Goal: Task Accomplishment & Management: Manage account settings

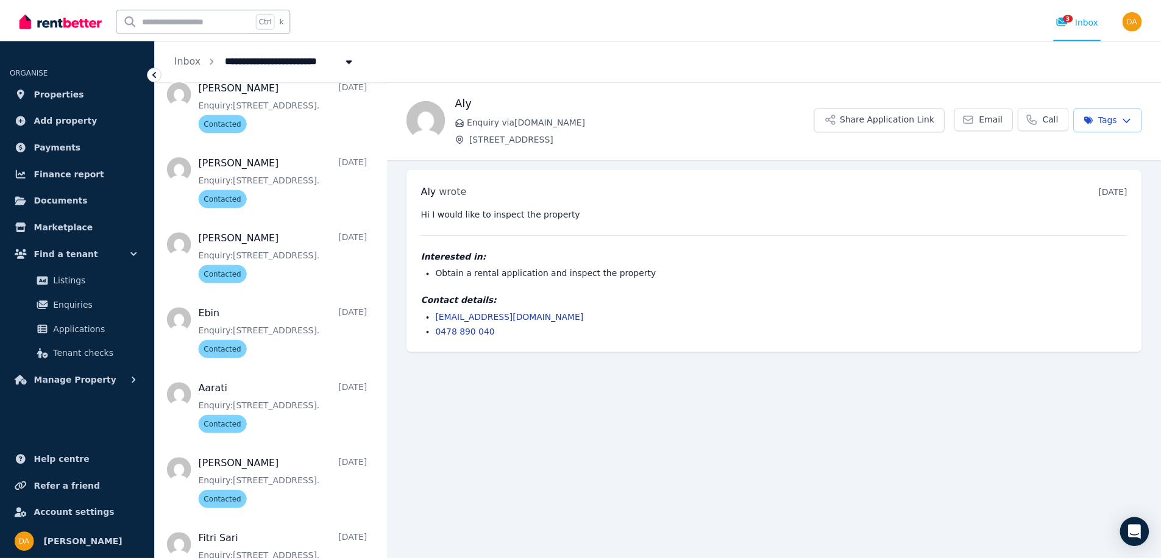
scroll to position [1824, 0]
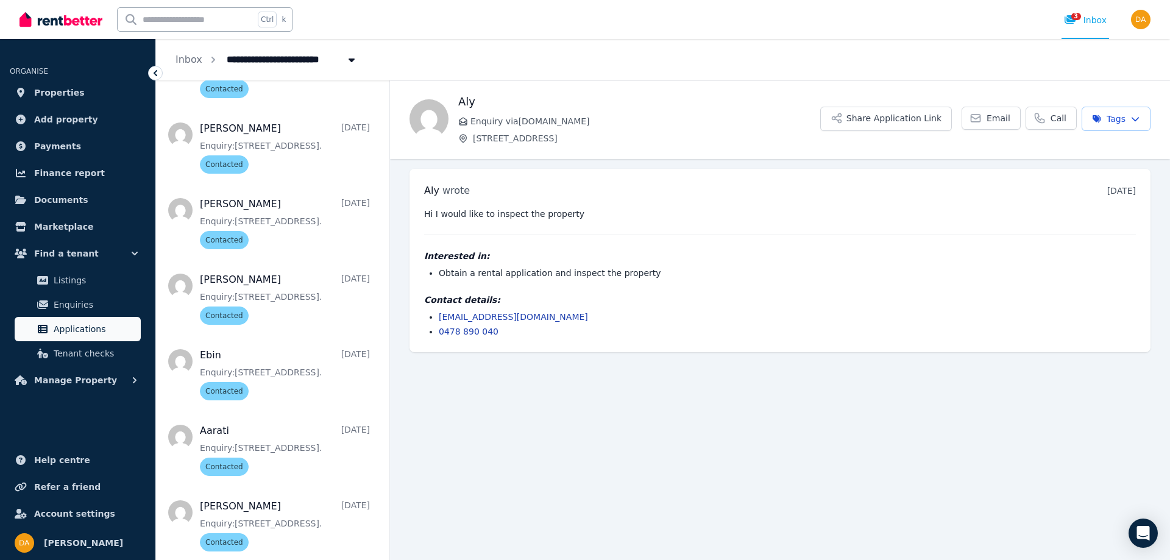
click at [66, 331] on span "Applications" at bounding box center [95, 329] width 82 height 15
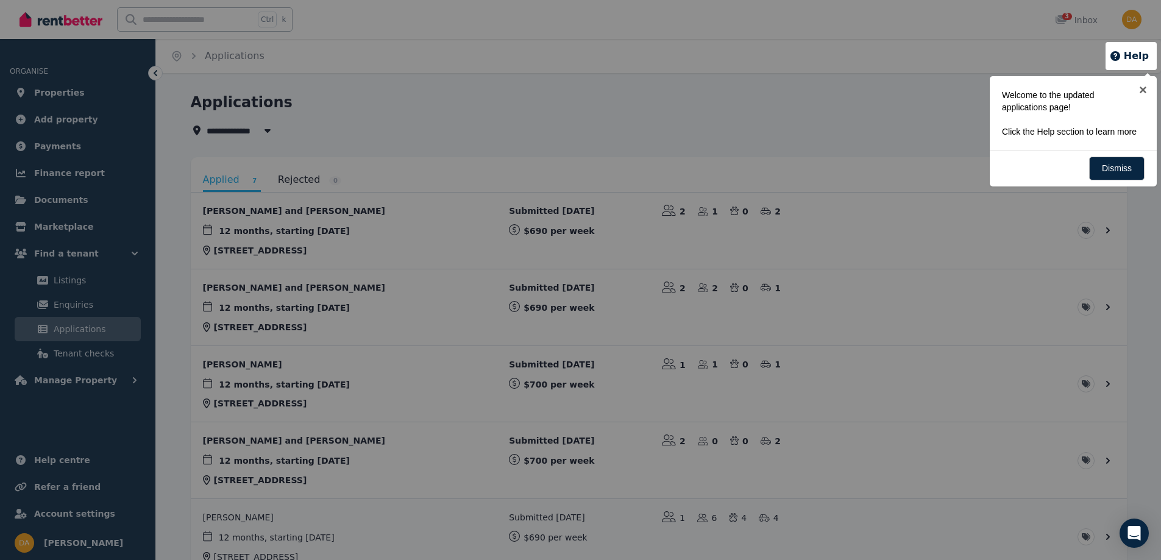
click at [64, 305] on div at bounding box center [580, 280] width 1161 height 560
click at [70, 301] on div at bounding box center [580, 280] width 1161 height 560
click at [135, 252] on div at bounding box center [580, 280] width 1161 height 560
click at [1110, 164] on link "Dismiss" at bounding box center [1116, 169] width 55 height 24
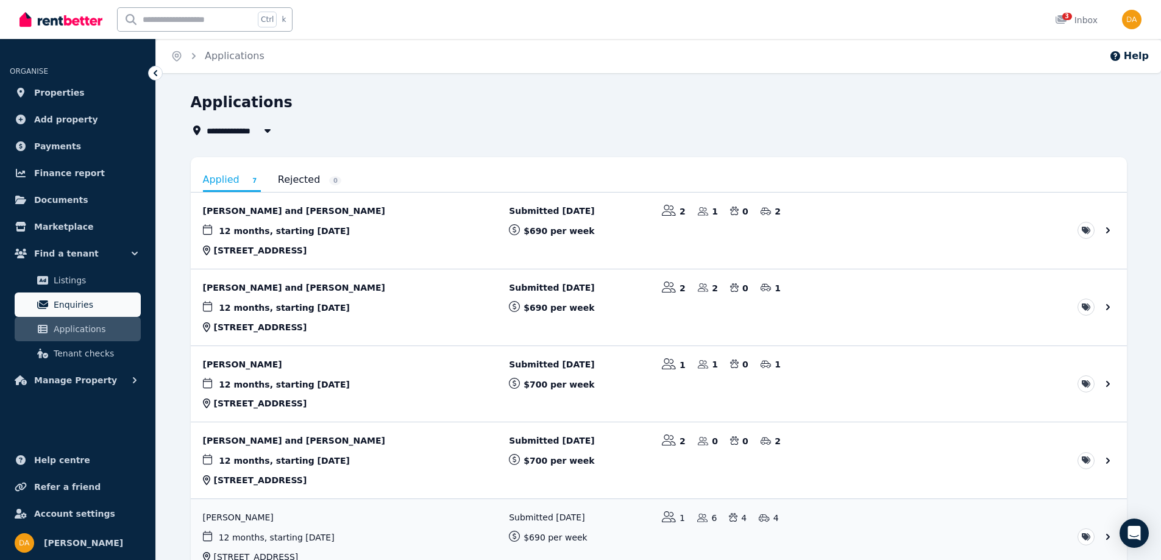
click at [77, 304] on span "Enquiries" at bounding box center [95, 304] width 82 height 15
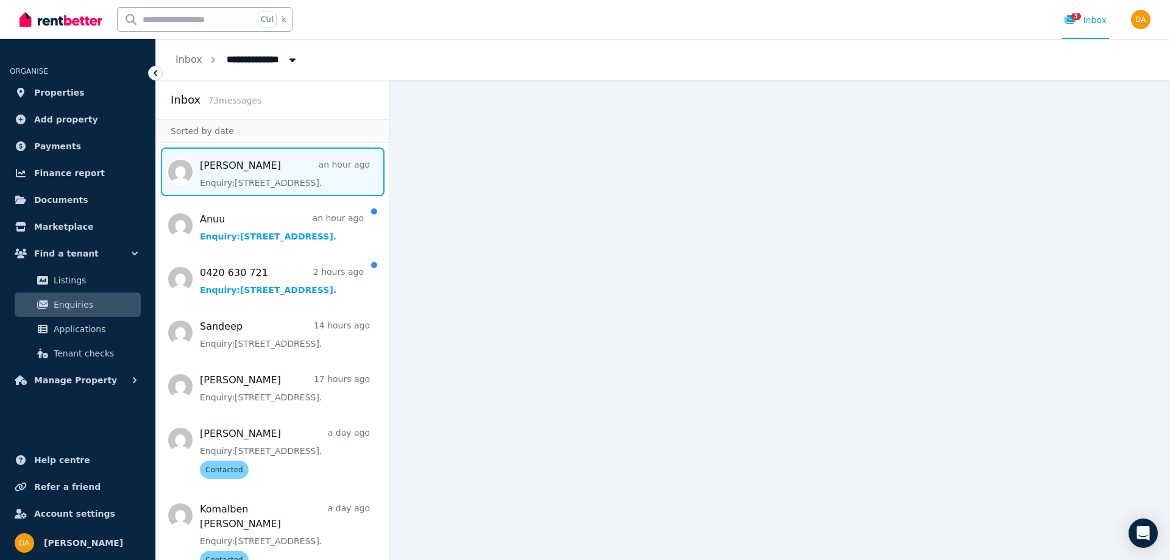
click at [255, 169] on span "Message list" at bounding box center [272, 171] width 233 height 49
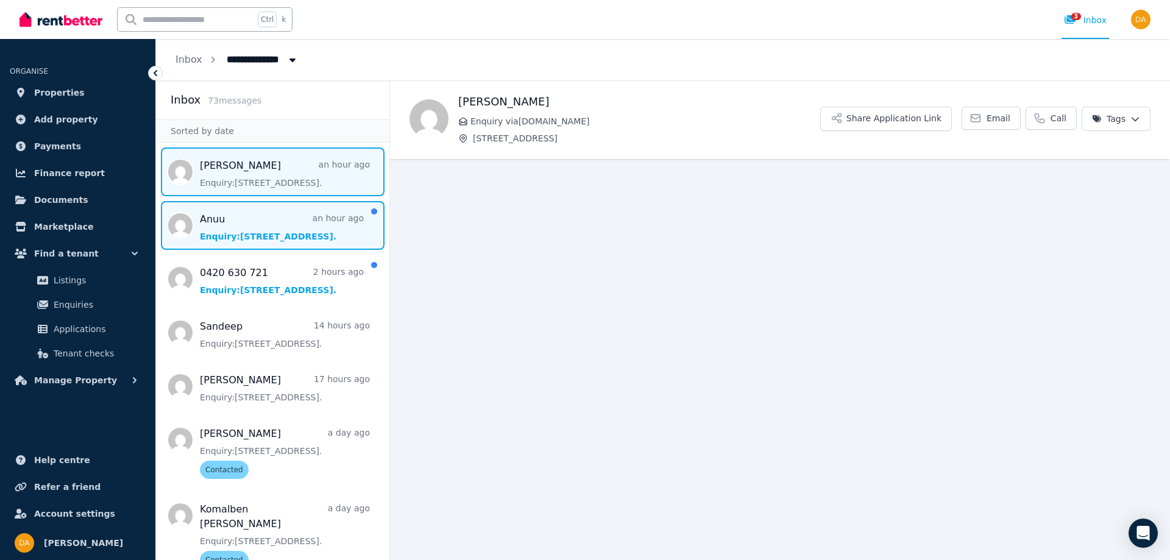
click at [223, 224] on span "Message list" at bounding box center [272, 225] width 233 height 49
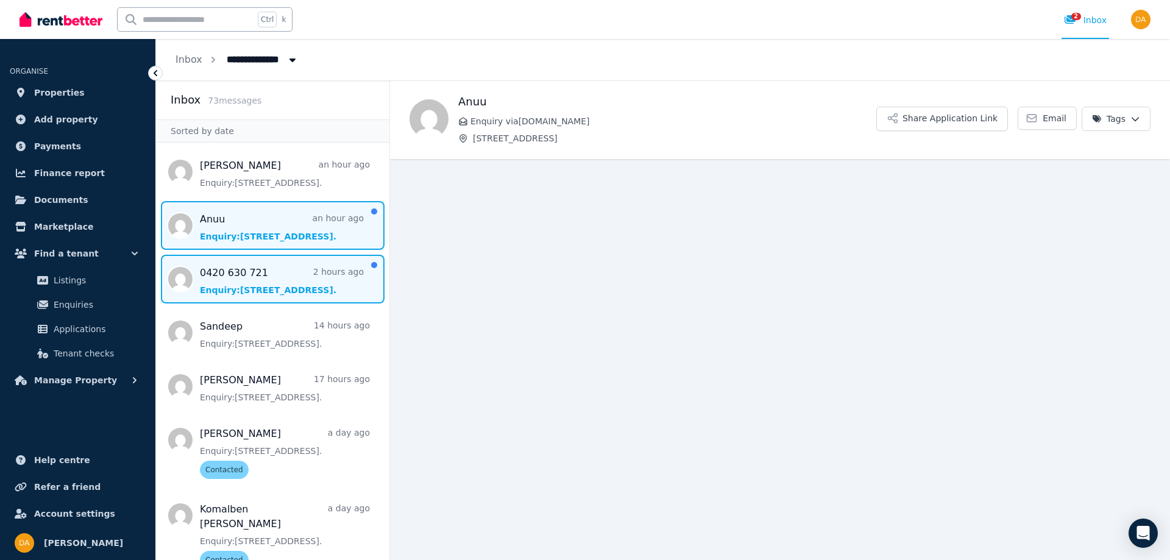
click at [216, 271] on span "Message list" at bounding box center [272, 279] width 233 height 49
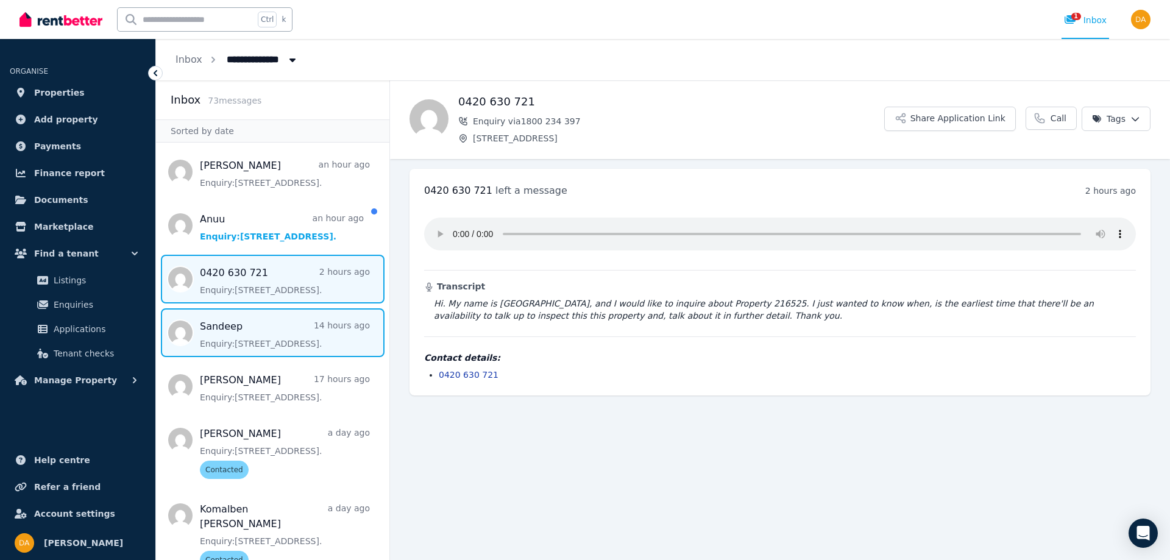
click at [225, 333] on span "Message list" at bounding box center [272, 332] width 233 height 49
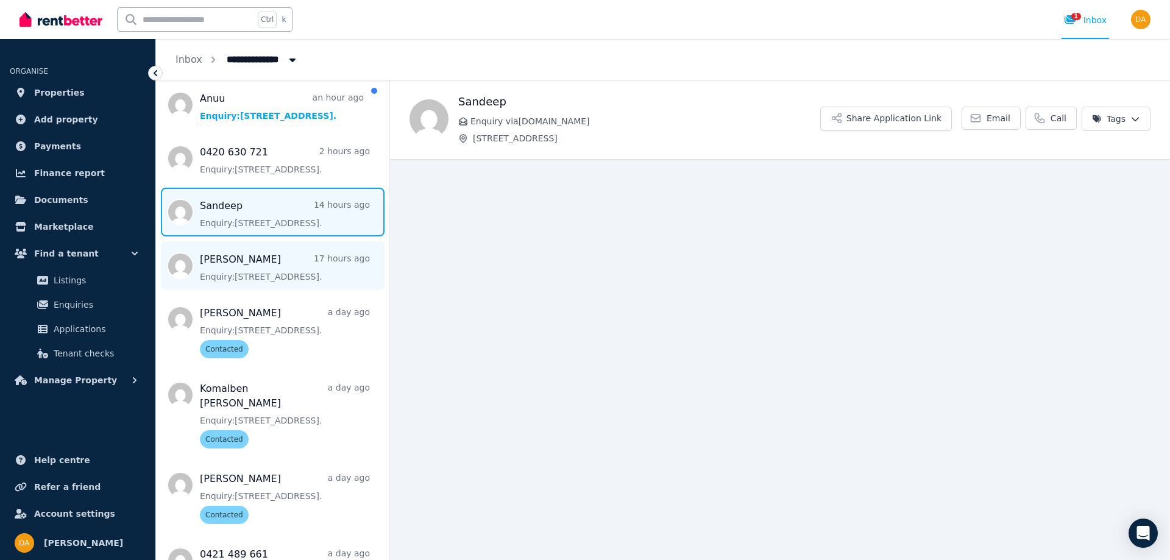
scroll to position [122, 0]
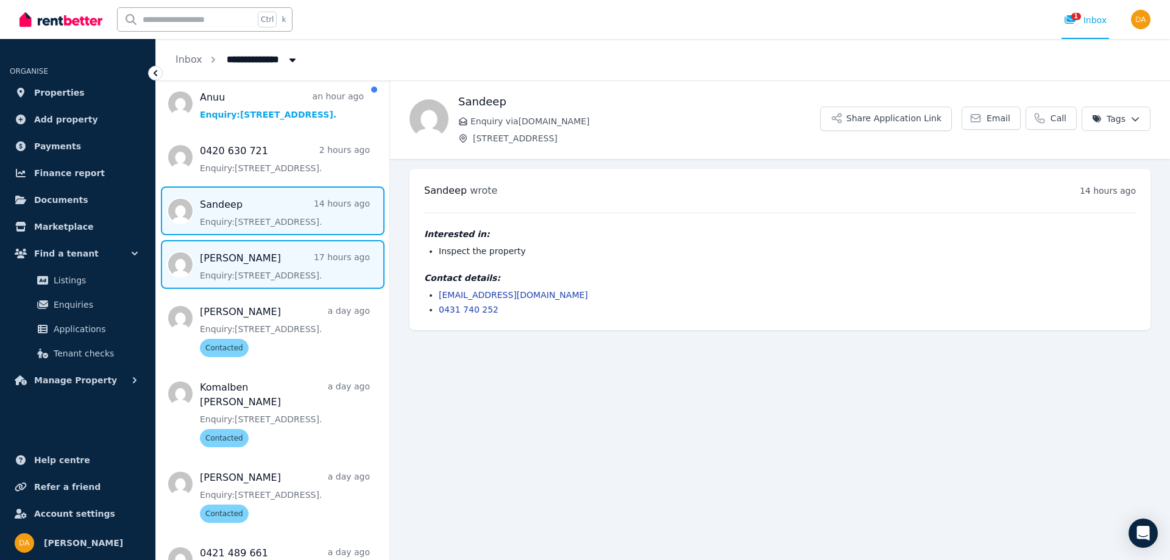
click at [218, 258] on span "Message list" at bounding box center [272, 264] width 233 height 49
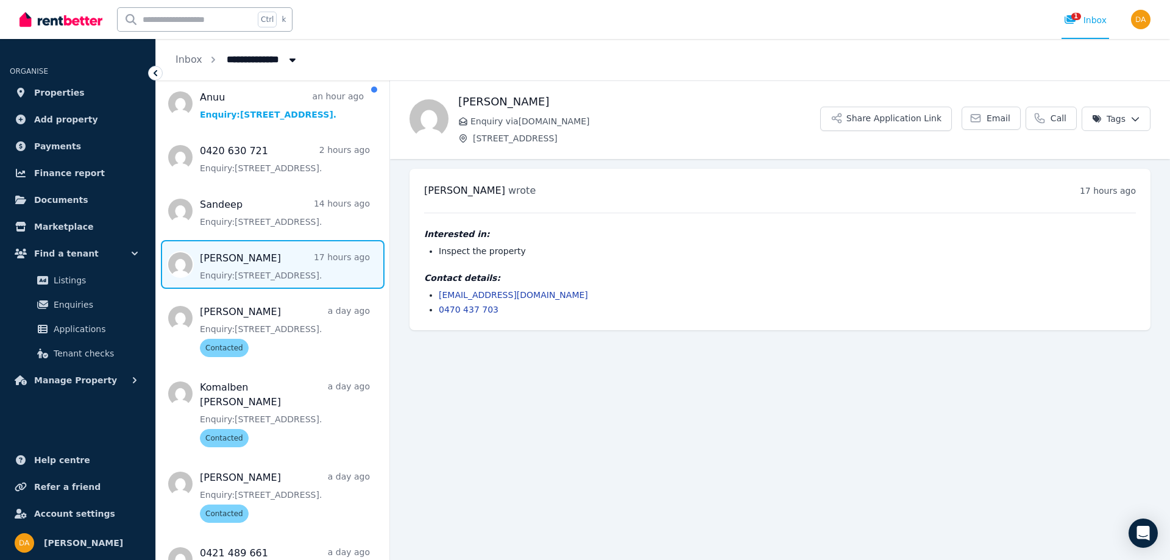
scroll to position [183, 0]
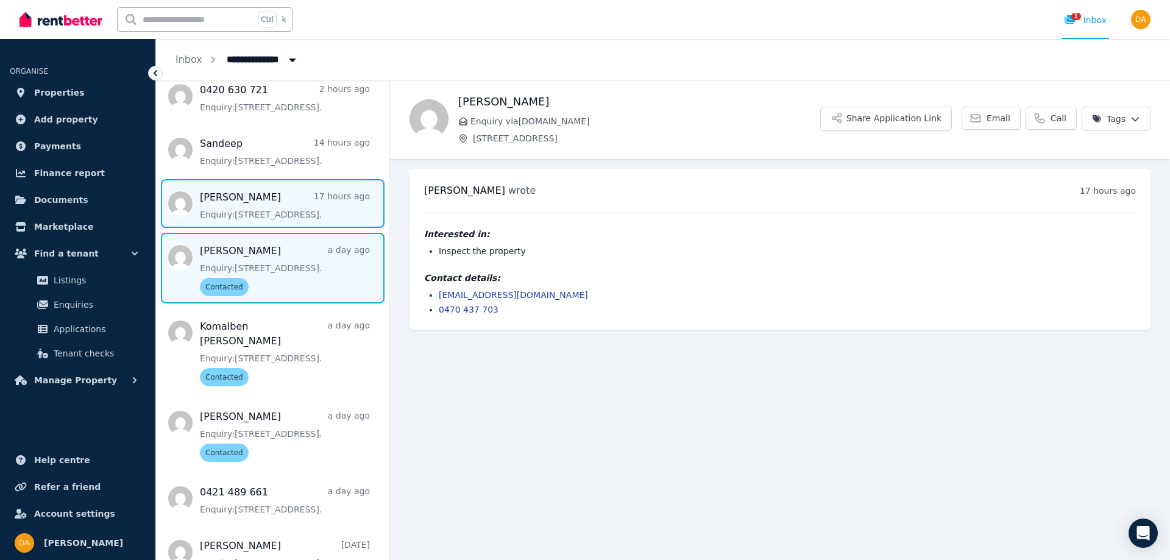
click at [236, 256] on span "Message list" at bounding box center [272, 268] width 233 height 71
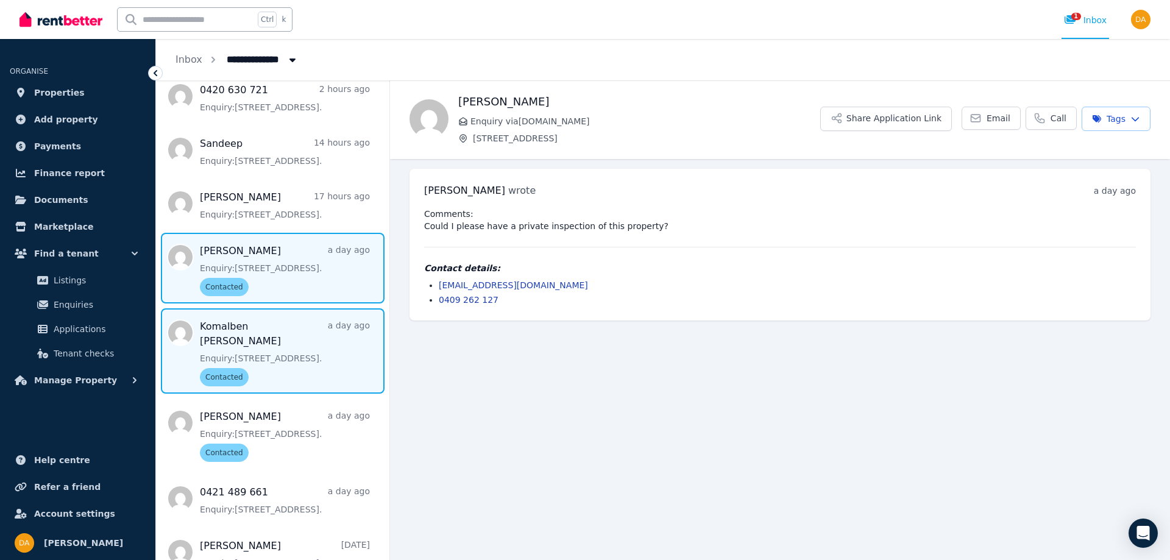
click at [230, 344] on span "Message list" at bounding box center [272, 350] width 233 height 85
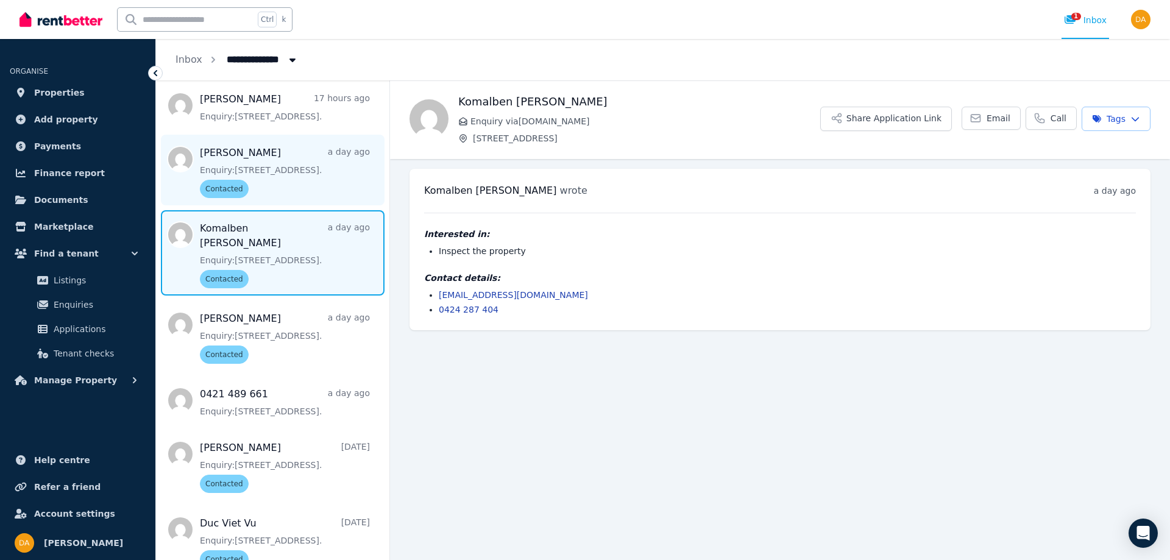
scroll to position [305, 0]
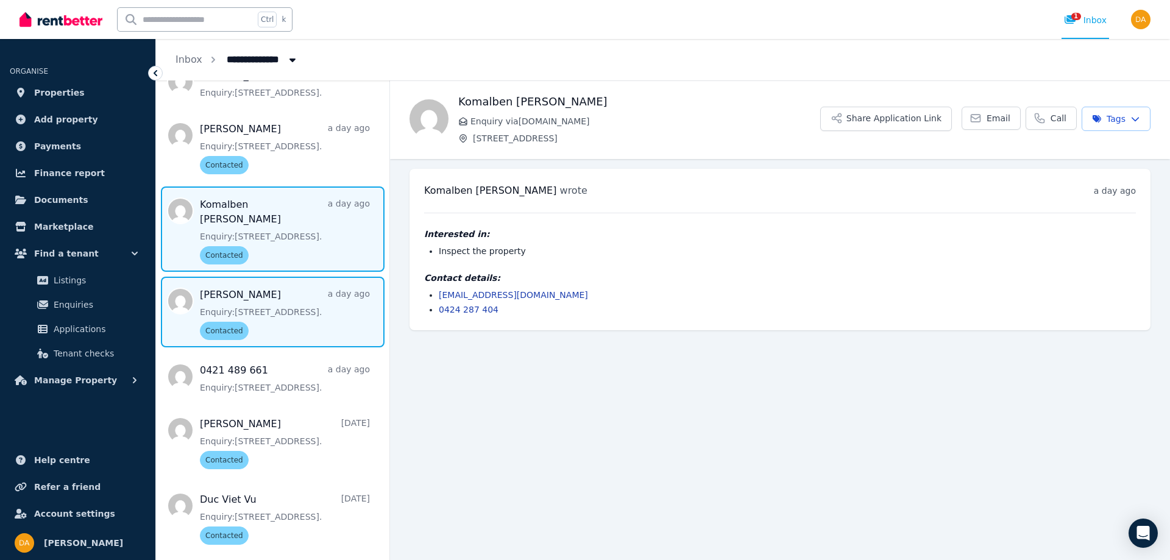
click at [246, 300] on span "Message list" at bounding box center [272, 312] width 233 height 71
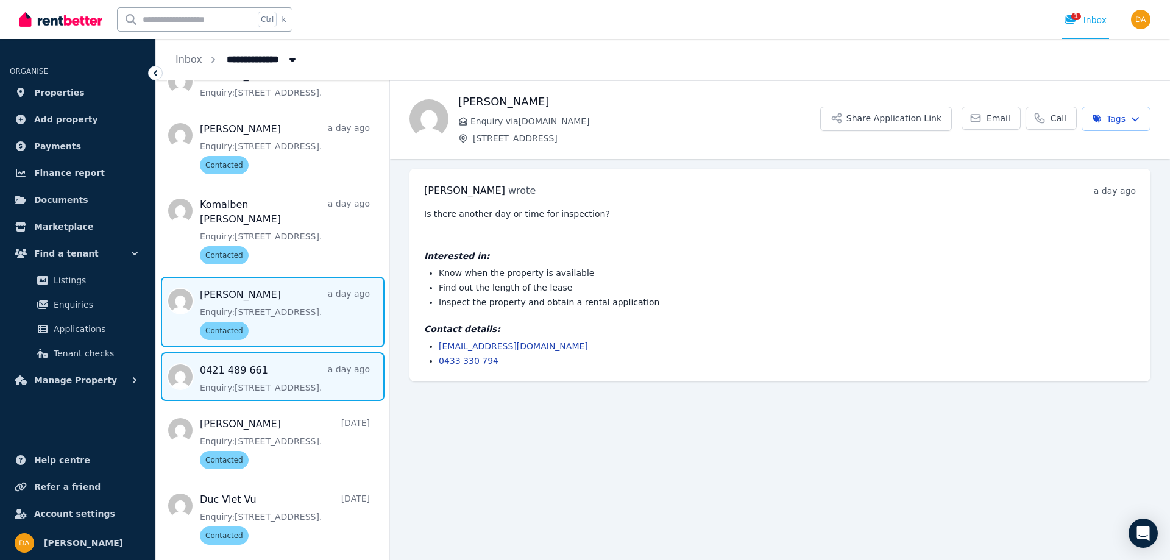
click at [236, 377] on span "Message list" at bounding box center [272, 376] width 233 height 49
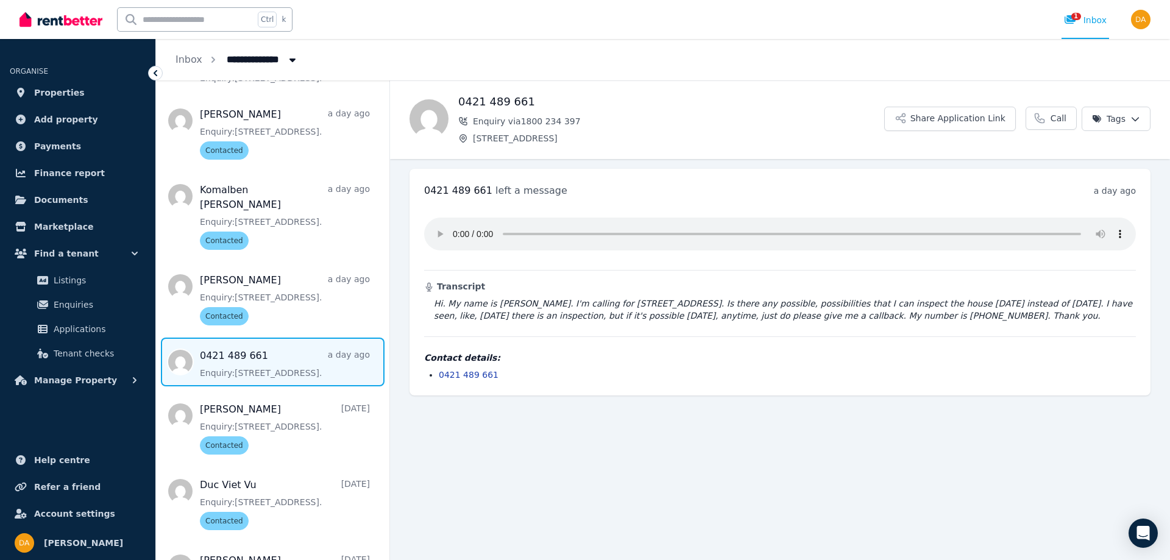
scroll to position [350, 0]
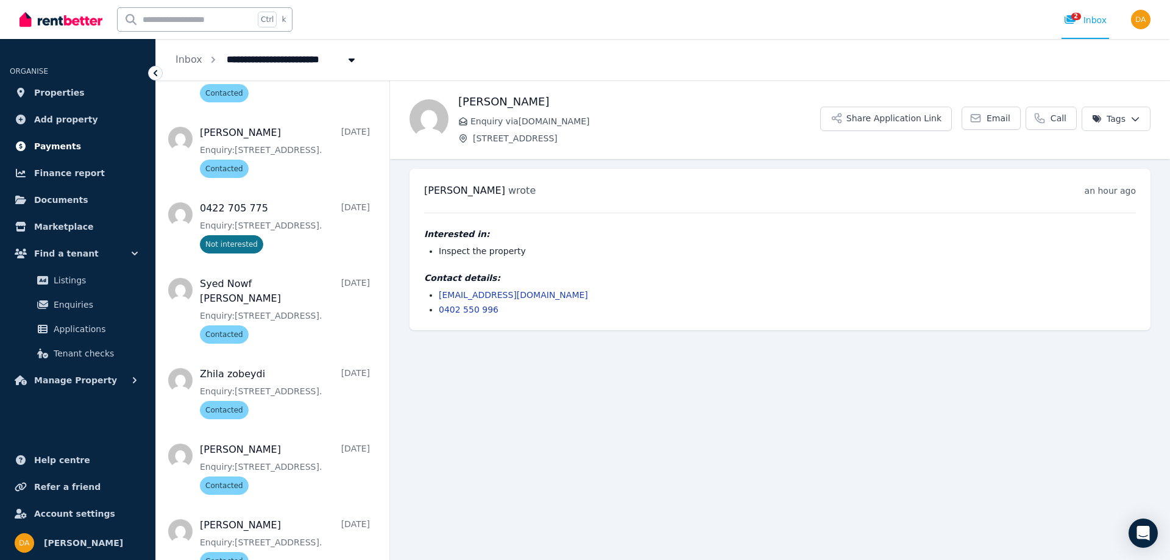
scroll to position [670, 0]
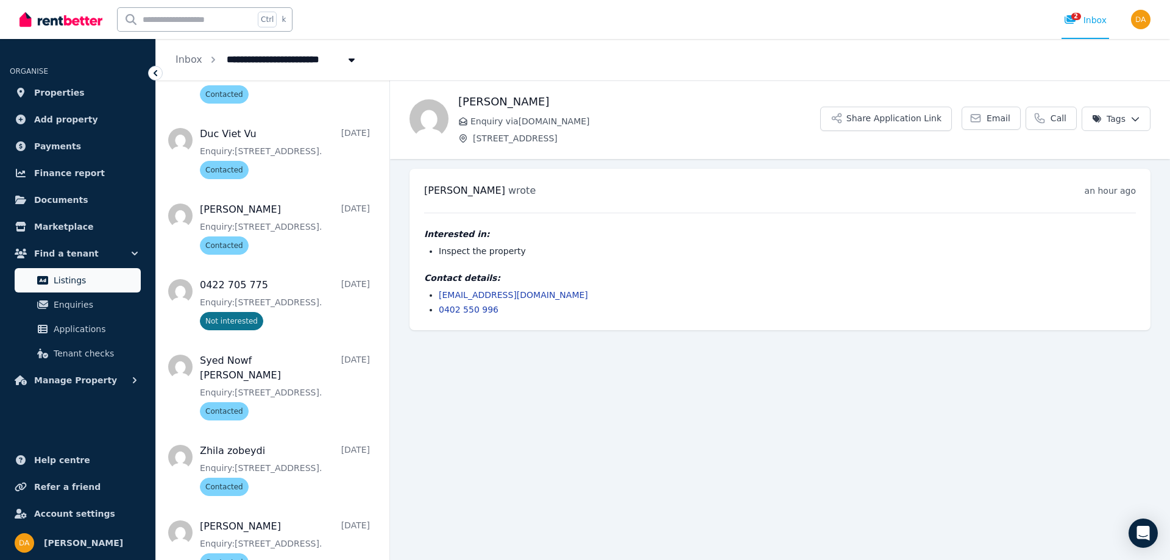
click at [62, 282] on span "Listings" at bounding box center [95, 280] width 82 height 15
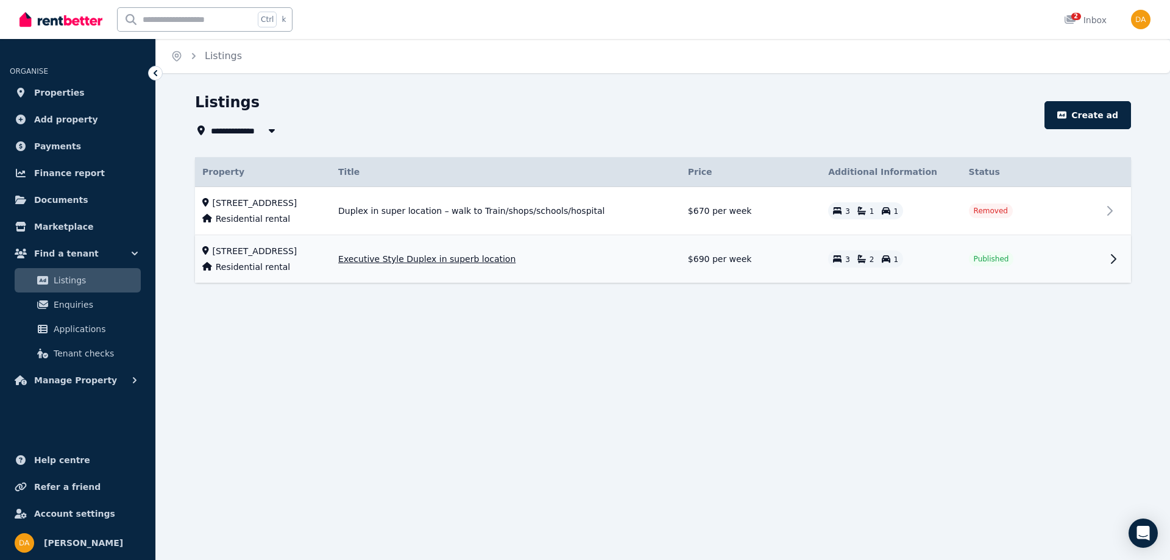
click at [1115, 259] on icon at bounding box center [1113, 259] width 15 height 15
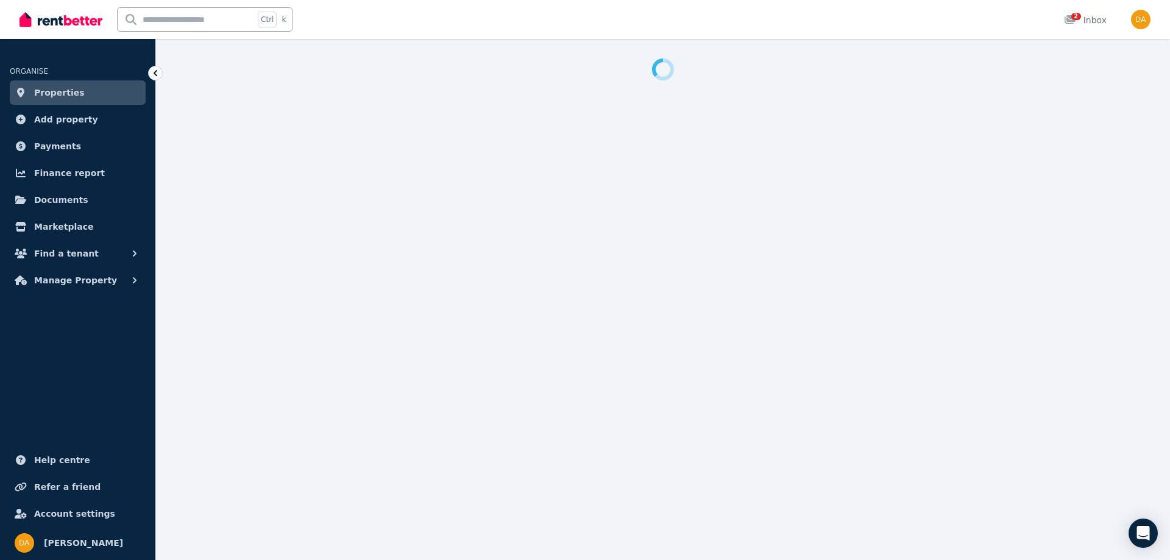
select select "**********"
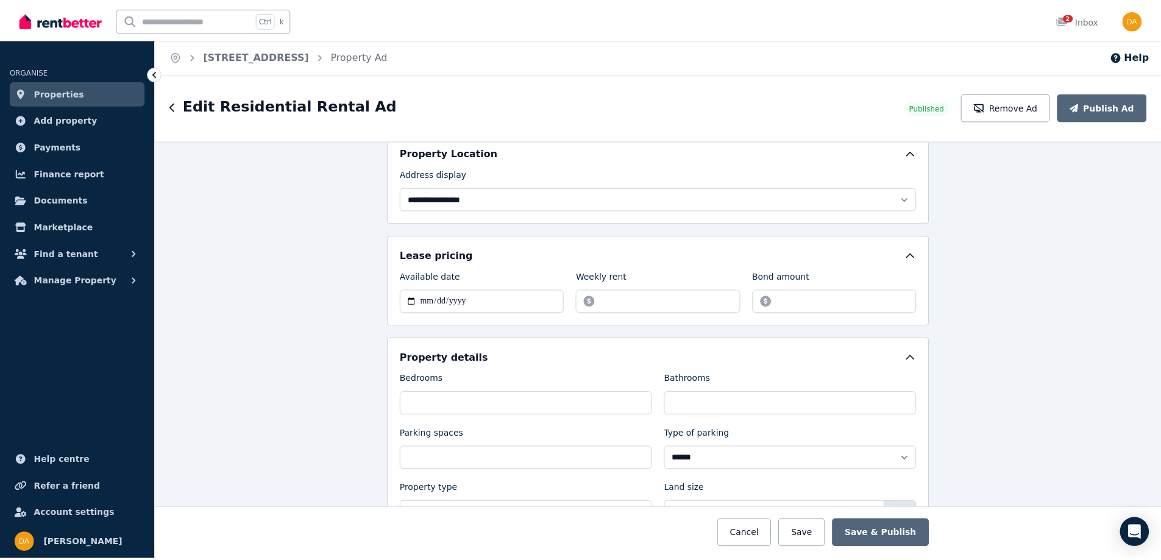
scroll to position [305, 0]
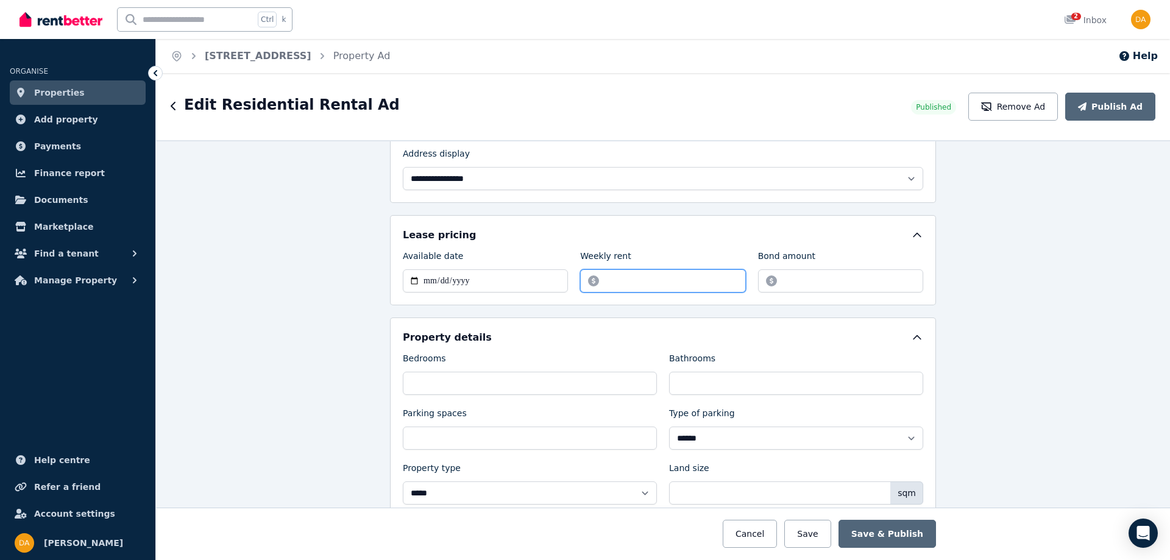
click at [612, 281] on input "******" at bounding box center [662, 280] width 165 height 23
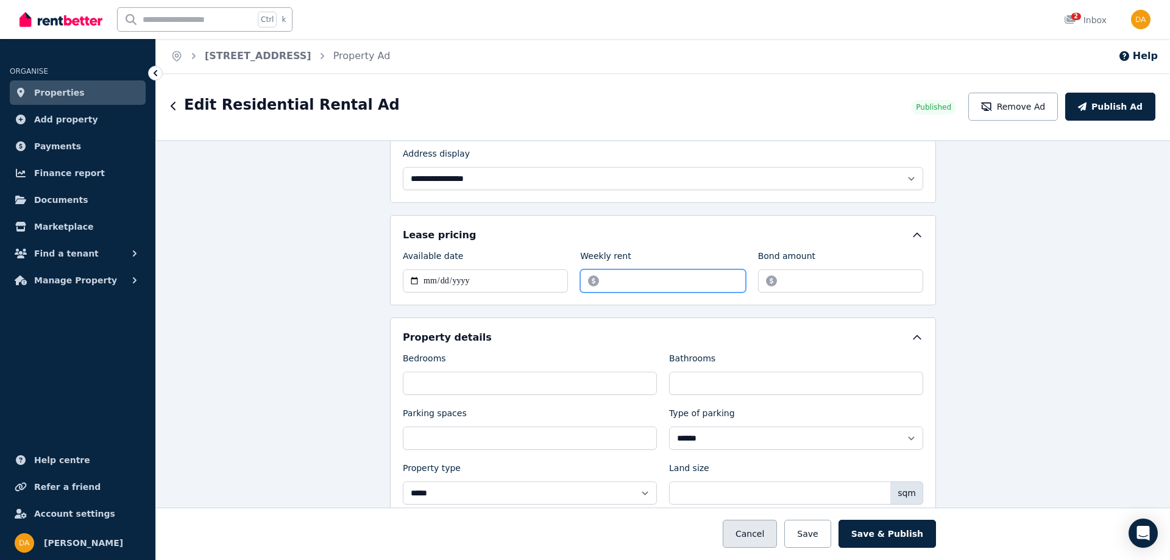
type input "******"
click at [756, 537] on button "Cancel" at bounding box center [750, 534] width 54 height 28
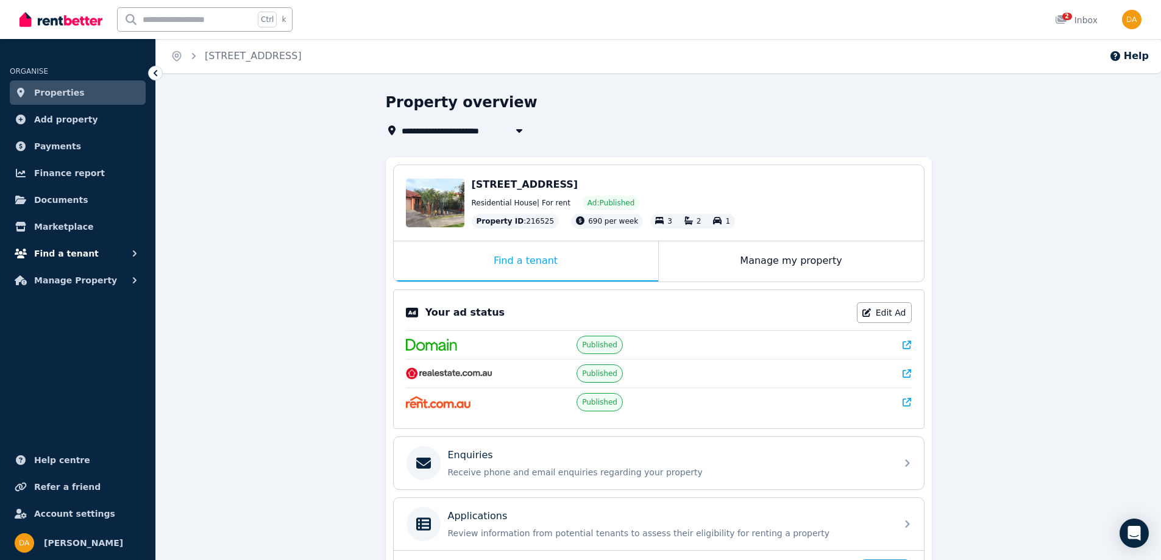
click at [123, 255] on button "Find a tenant" at bounding box center [78, 253] width 136 height 24
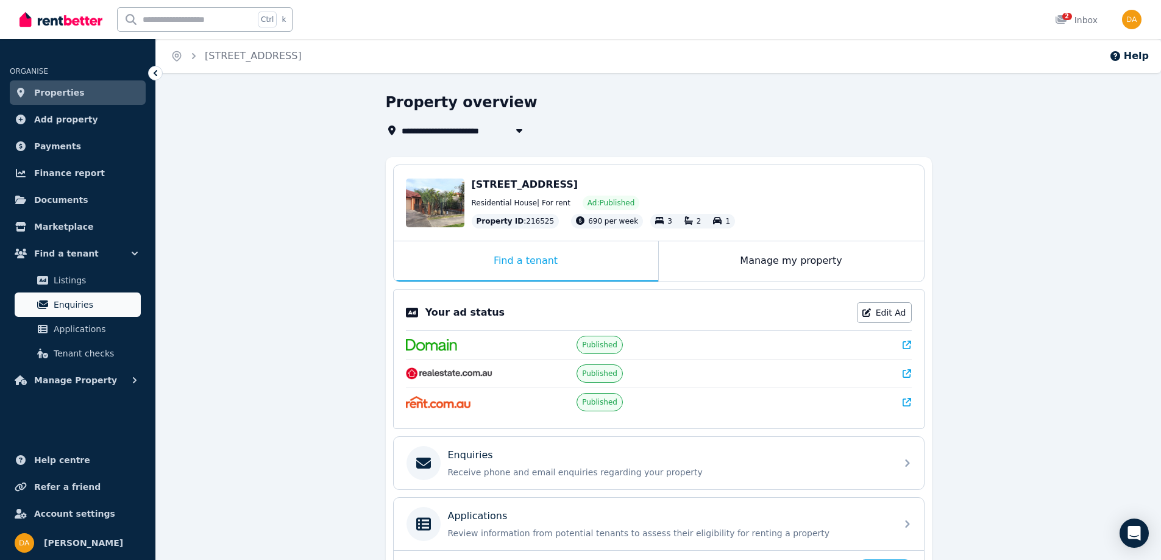
click at [72, 302] on span "Enquiries" at bounding box center [95, 304] width 82 height 15
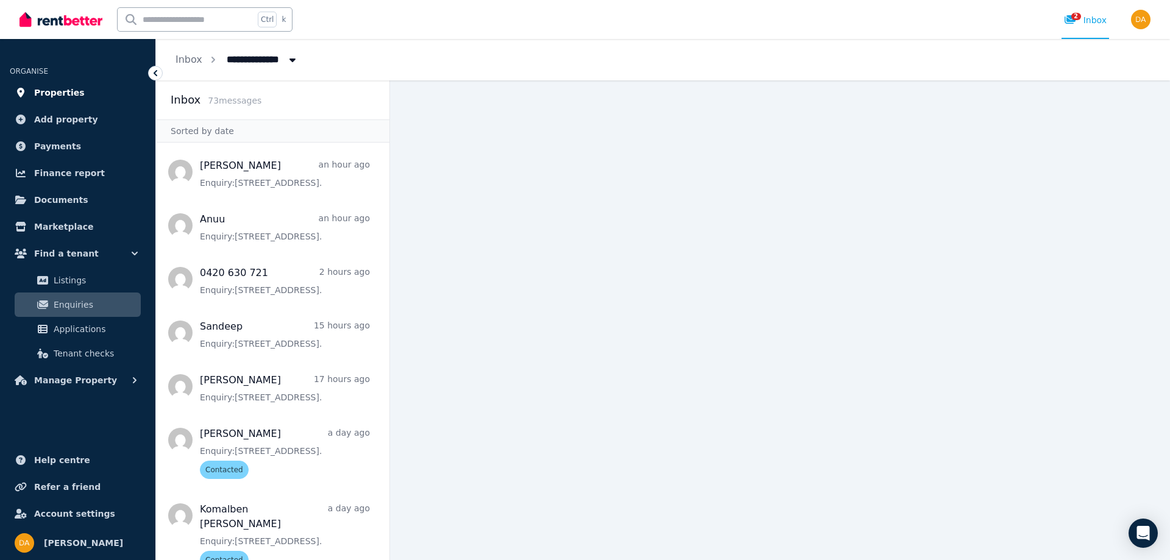
click at [62, 92] on span "Properties" at bounding box center [59, 92] width 51 height 15
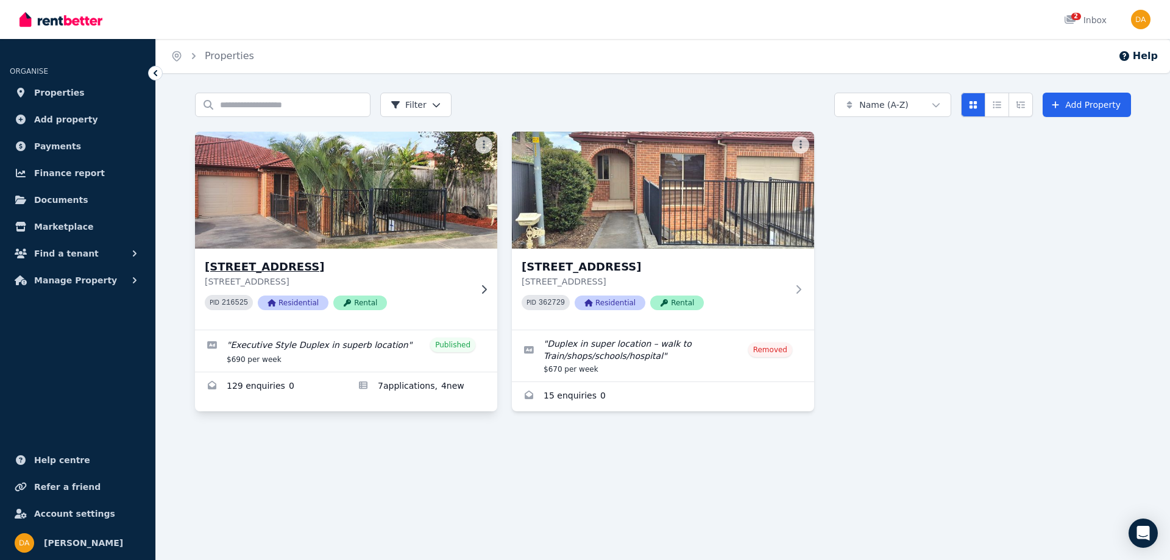
click at [480, 290] on icon at bounding box center [484, 290] width 12 height 10
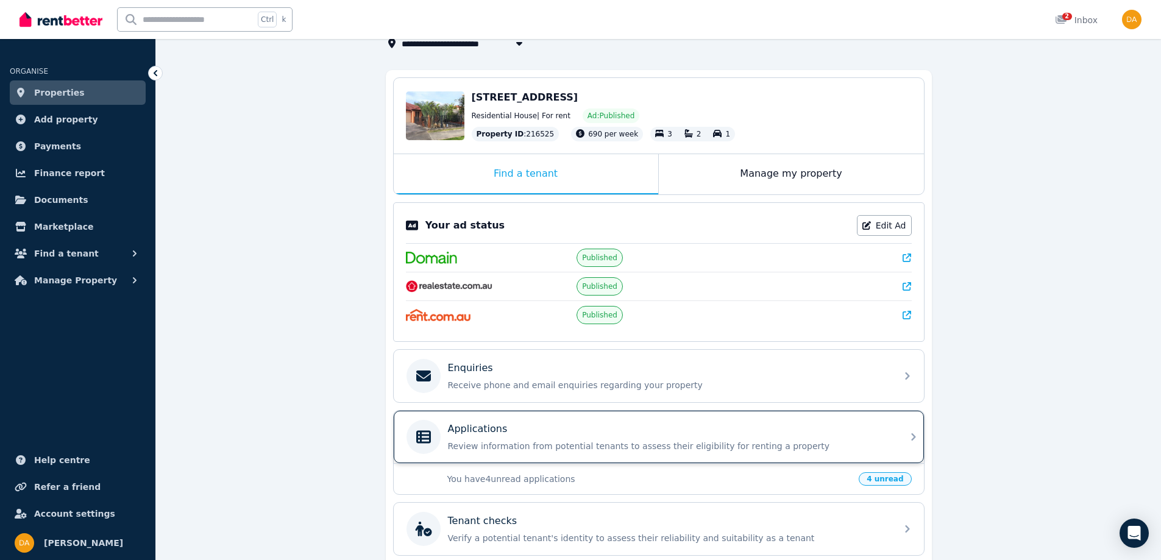
scroll to position [197, 0]
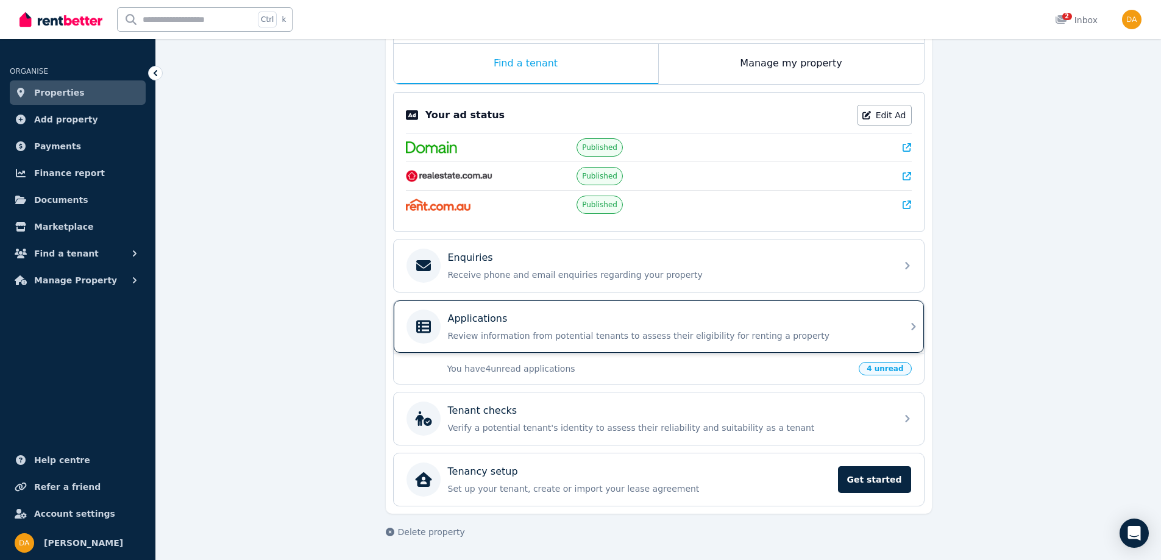
click at [471, 319] on p "Applications" at bounding box center [478, 318] width 60 height 15
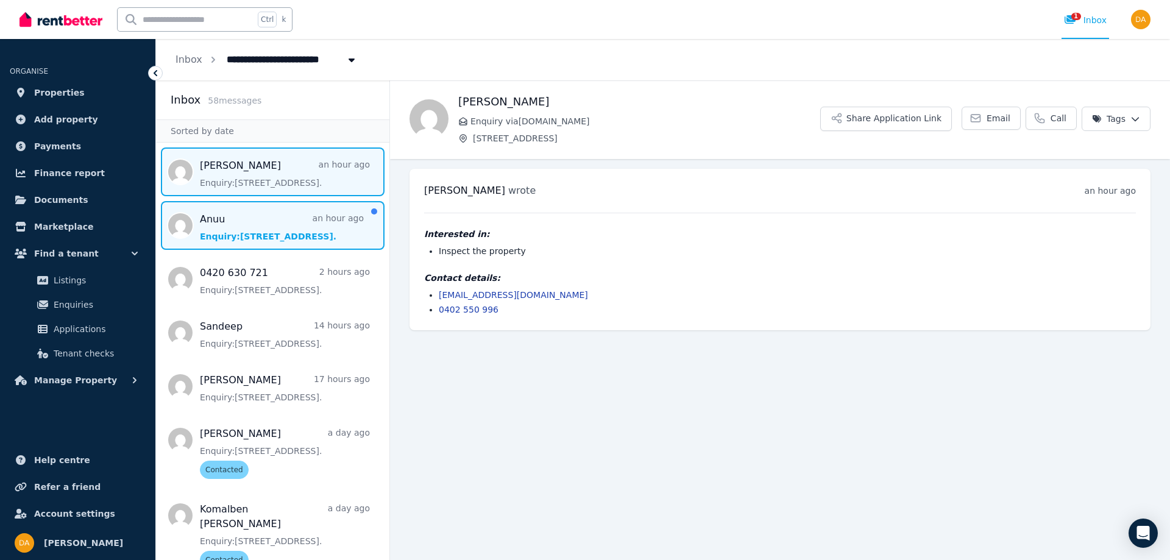
click at [243, 224] on span "Message list" at bounding box center [272, 225] width 233 height 49
